Goal: Task Accomplishment & Management: Manage account settings

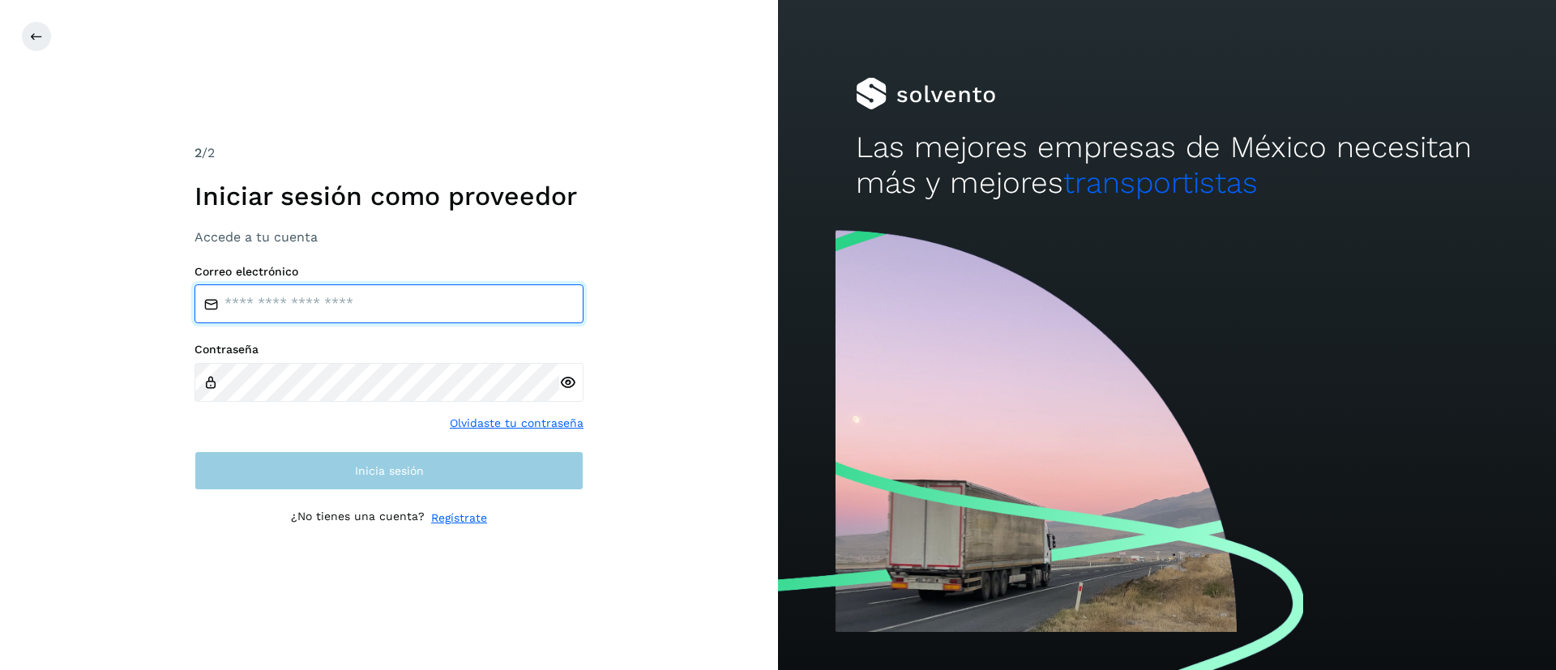
type input "**********"
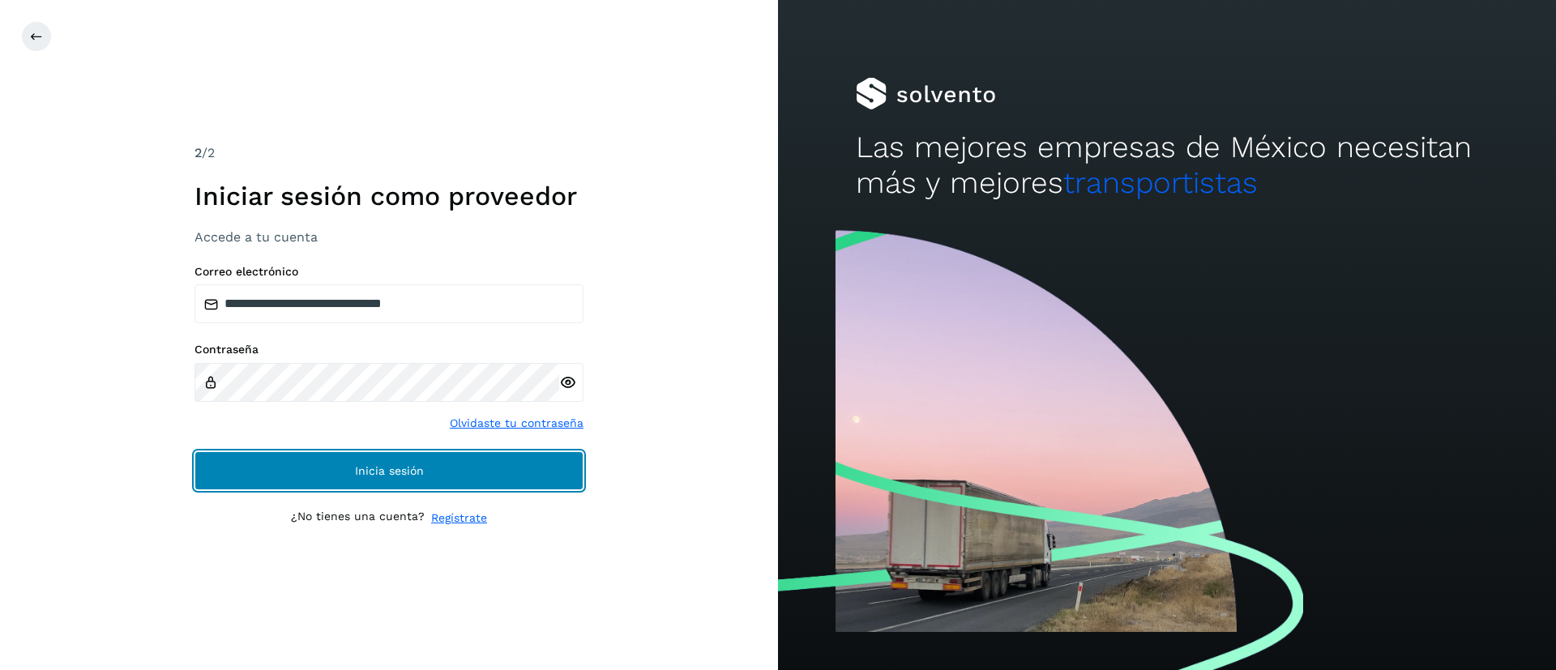
click at [377, 477] on button "Inicia sesión" at bounding box center [388, 470] width 389 height 39
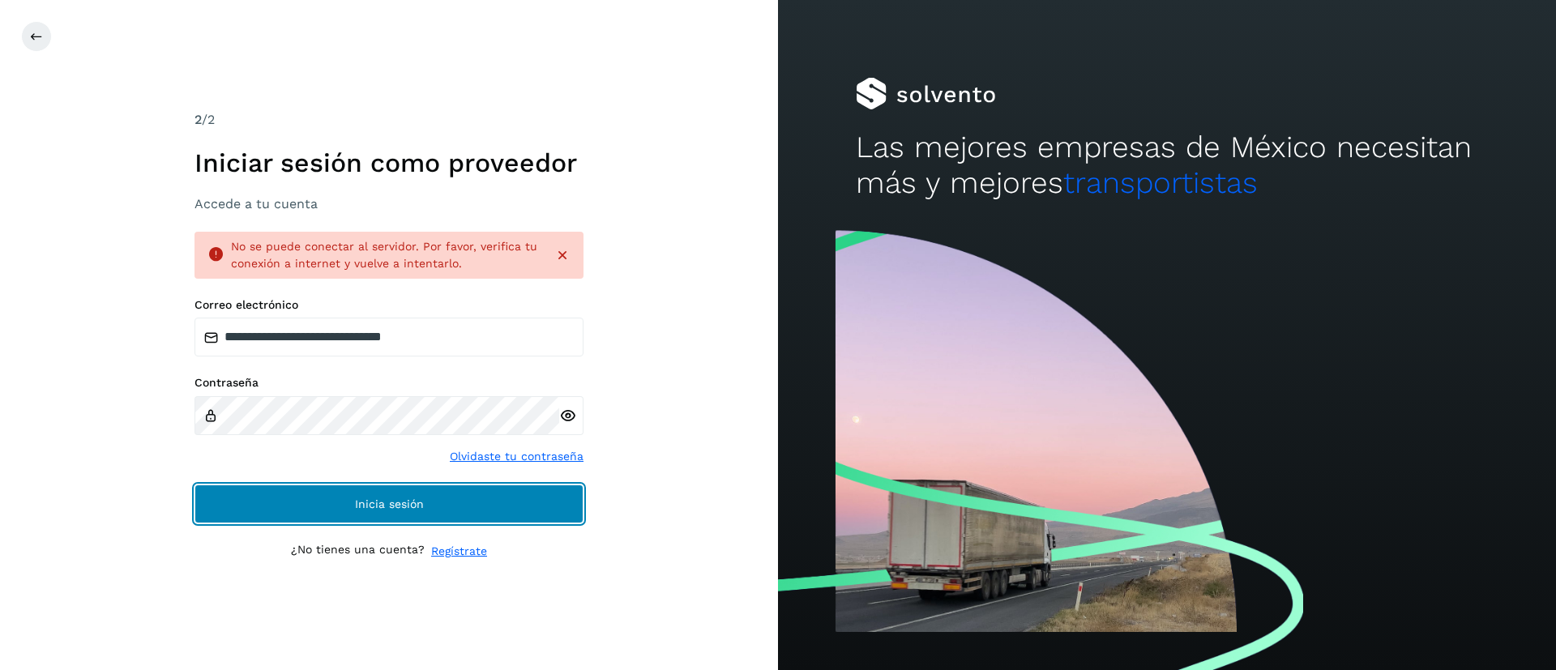
click at [302, 502] on button "Inicia sesión" at bounding box center [388, 504] width 389 height 39
click at [361, 510] on span "Inicia sesión" at bounding box center [389, 503] width 69 height 11
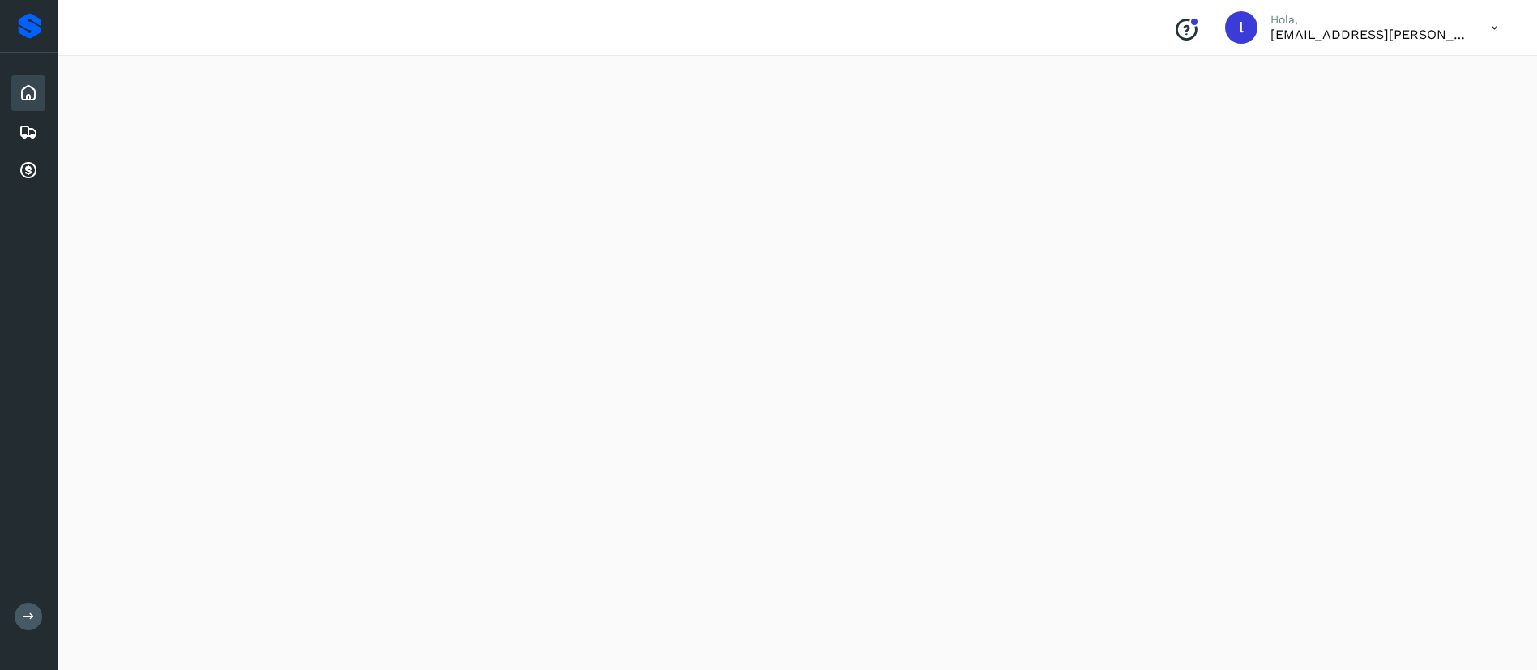
scroll to position [89, 0]
click at [1495, 24] on icon at bounding box center [1494, 27] width 33 height 33
click at [1406, 74] on div "Cerrar sesión" at bounding box center [1414, 73] width 193 height 31
